Goal: Task Accomplishment & Management: Complete application form

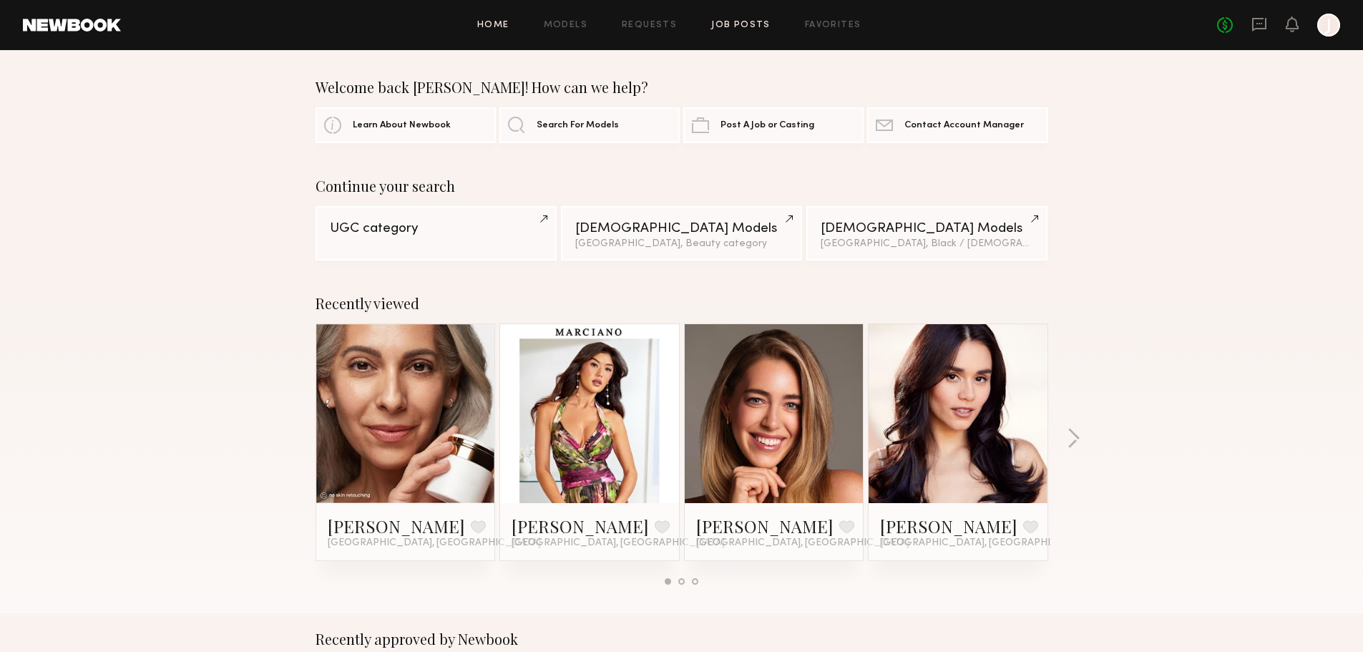
click at [744, 26] on link "Job Posts" at bounding box center [740, 25] width 59 height 9
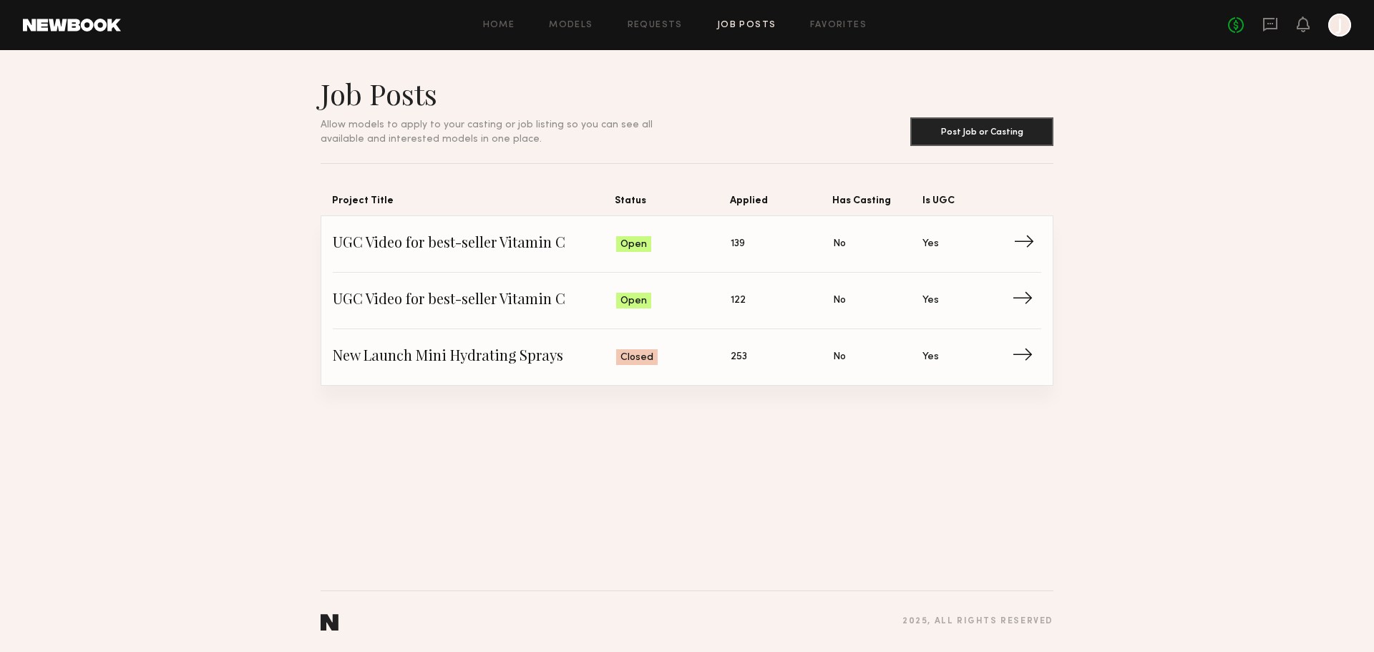
click at [412, 245] on span "UGC Video for best-seller Vitamin C" at bounding box center [474, 243] width 283 height 21
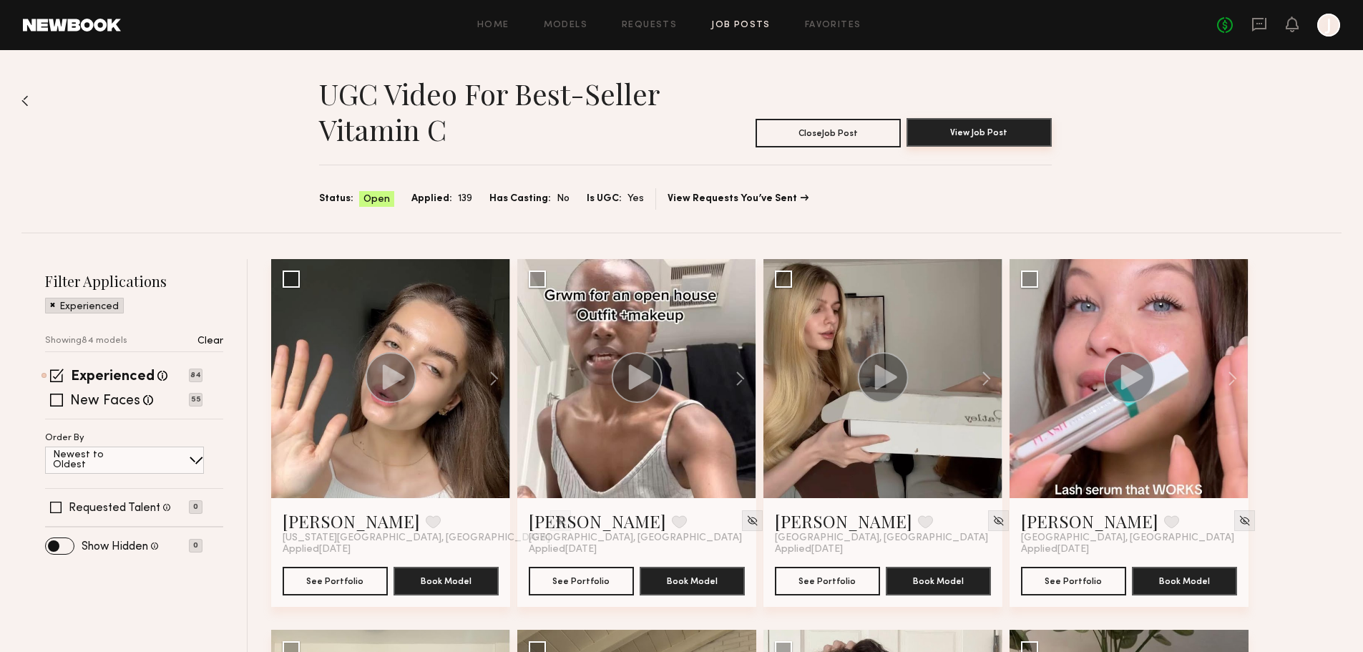
click at [991, 122] on button "View Job Post" at bounding box center [979, 132] width 145 height 29
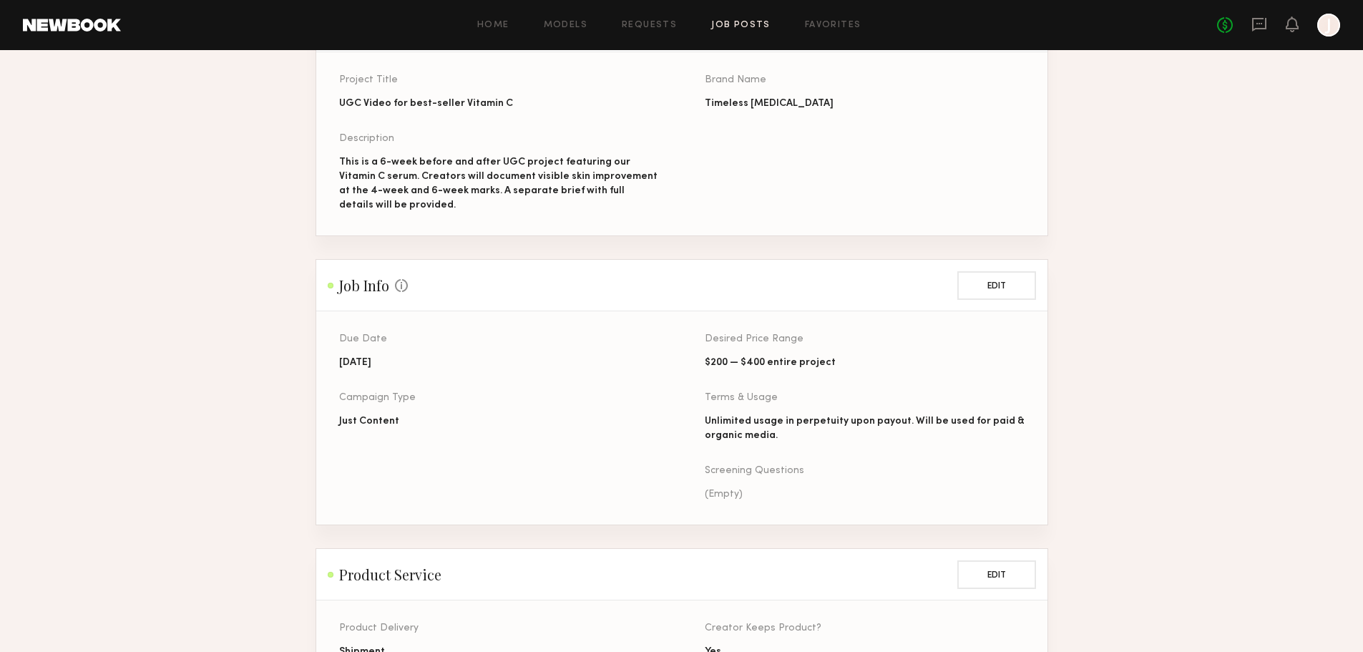
scroll to position [190, 0]
drag, startPoint x: 704, startPoint y: 370, endPoint x: 761, endPoint y: 375, distance: 57.5
click at [761, 375] on div "Due Date [DATE] Campaign Type Just Content Desired Price Range $200 — $400 enti…" at bounding box center [704, 427] width 731 height 190
click at [873, 401] on div "Terms & Usage" at bounding box center [865, 396] width 320 height 10
